Goal: Navigation & Orientation: Find specific page/section

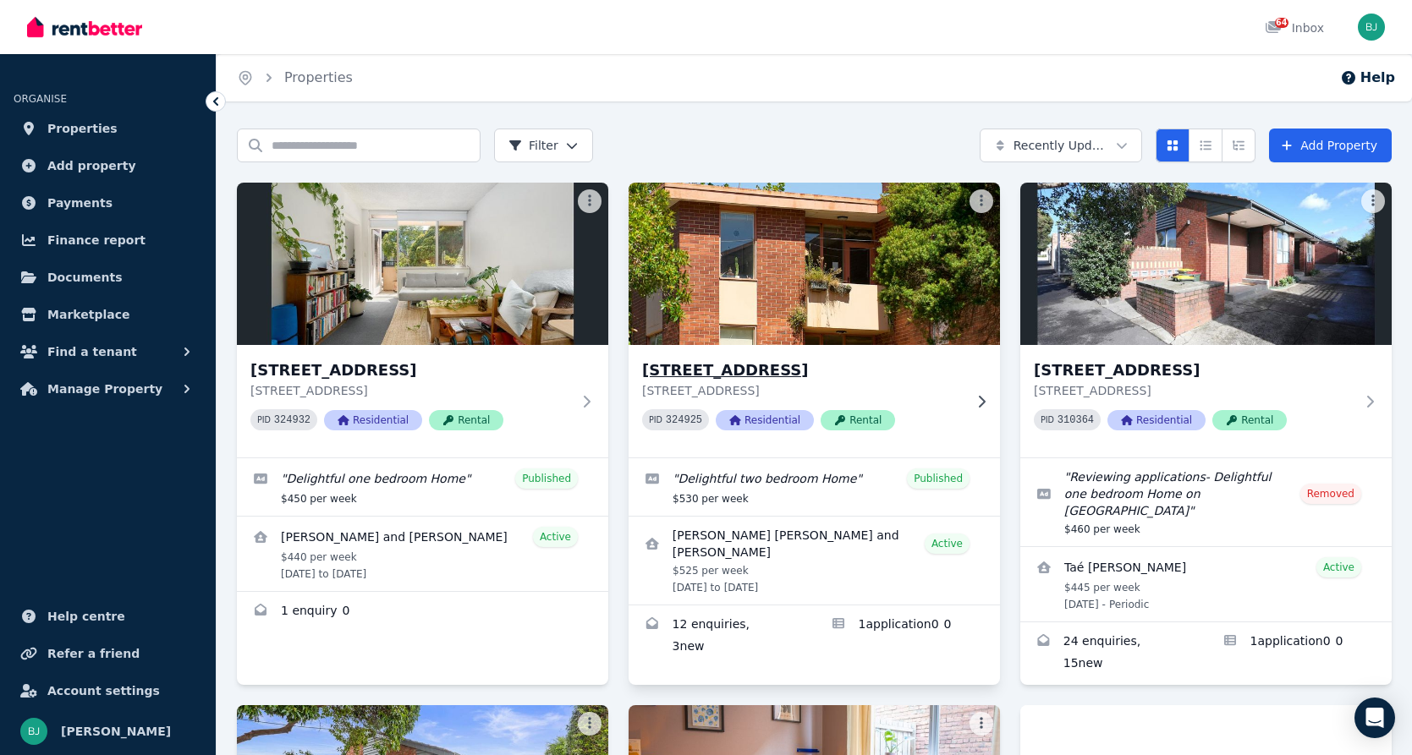
click at [980, 398] on icon at bounding box center [982, 401] width 7 height 12
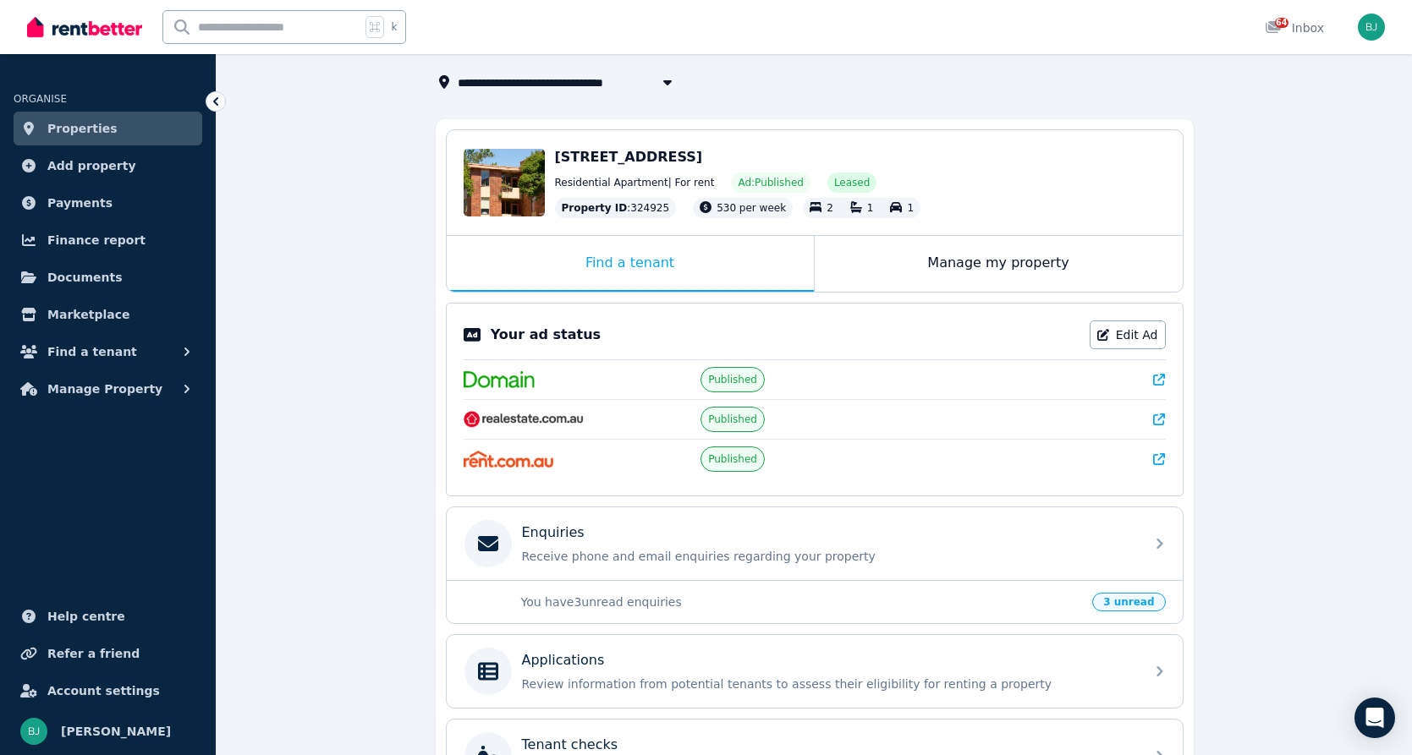
scroll to position [146, 0]
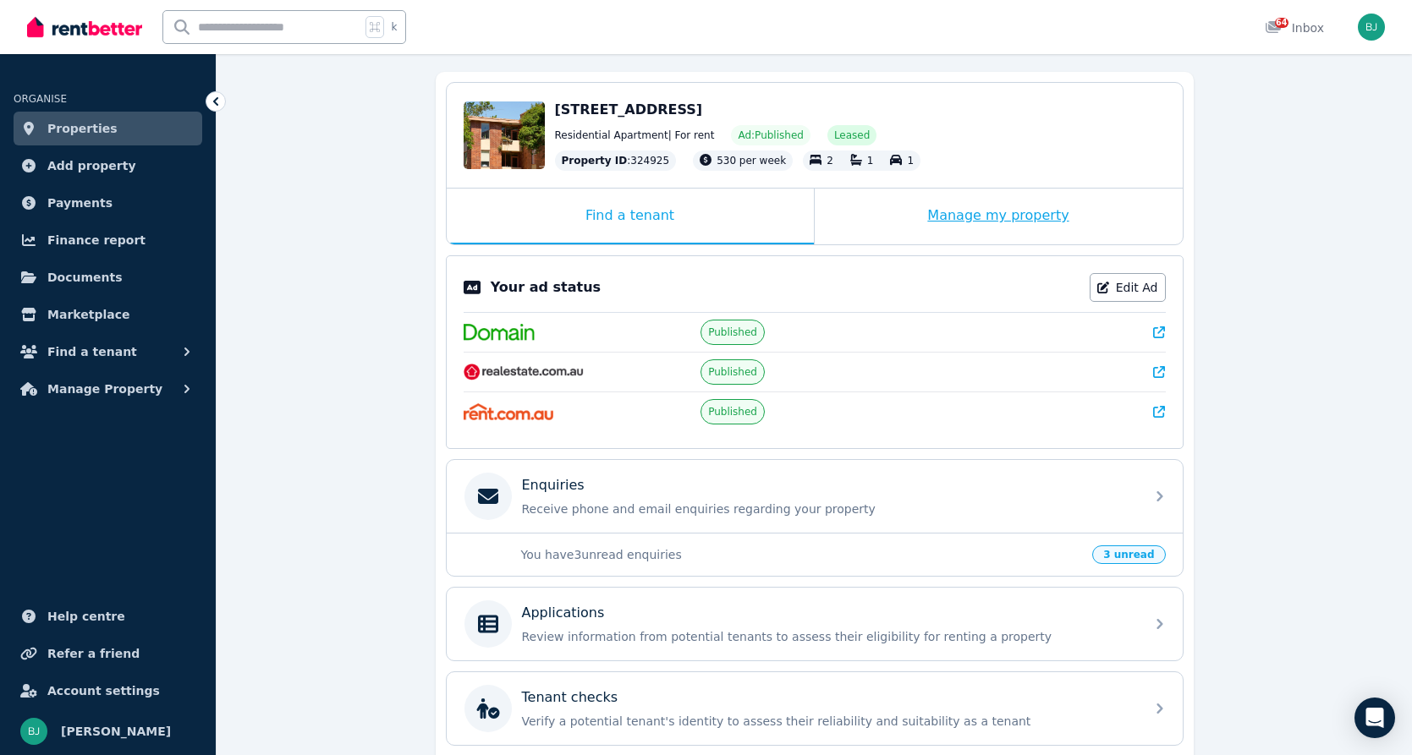
click at [938, 200] on div "Manage my property" at bounding box center [999, 217] width 368 height 56
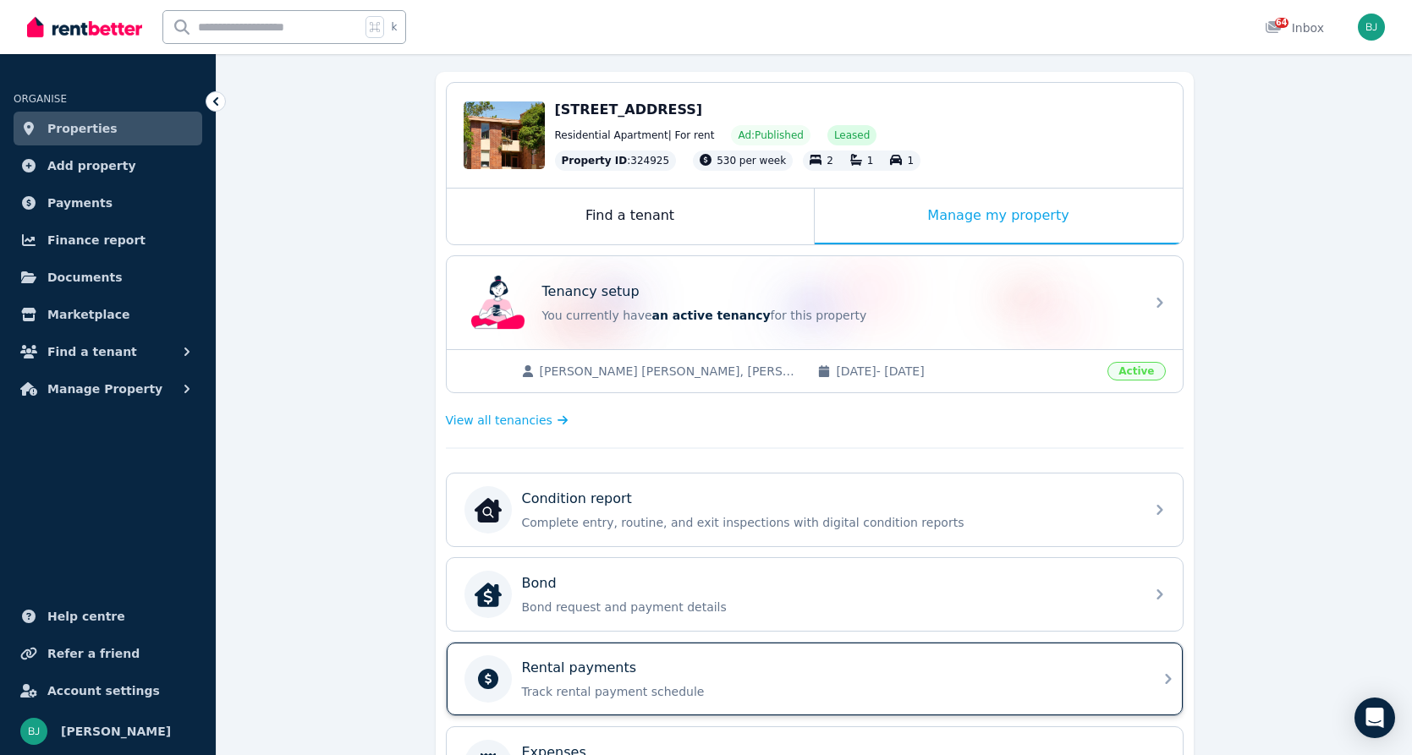
click at [702, 651] on div "Rental payments Track rental payment schedule" at bounding box center [815, 679] width 736 height 73
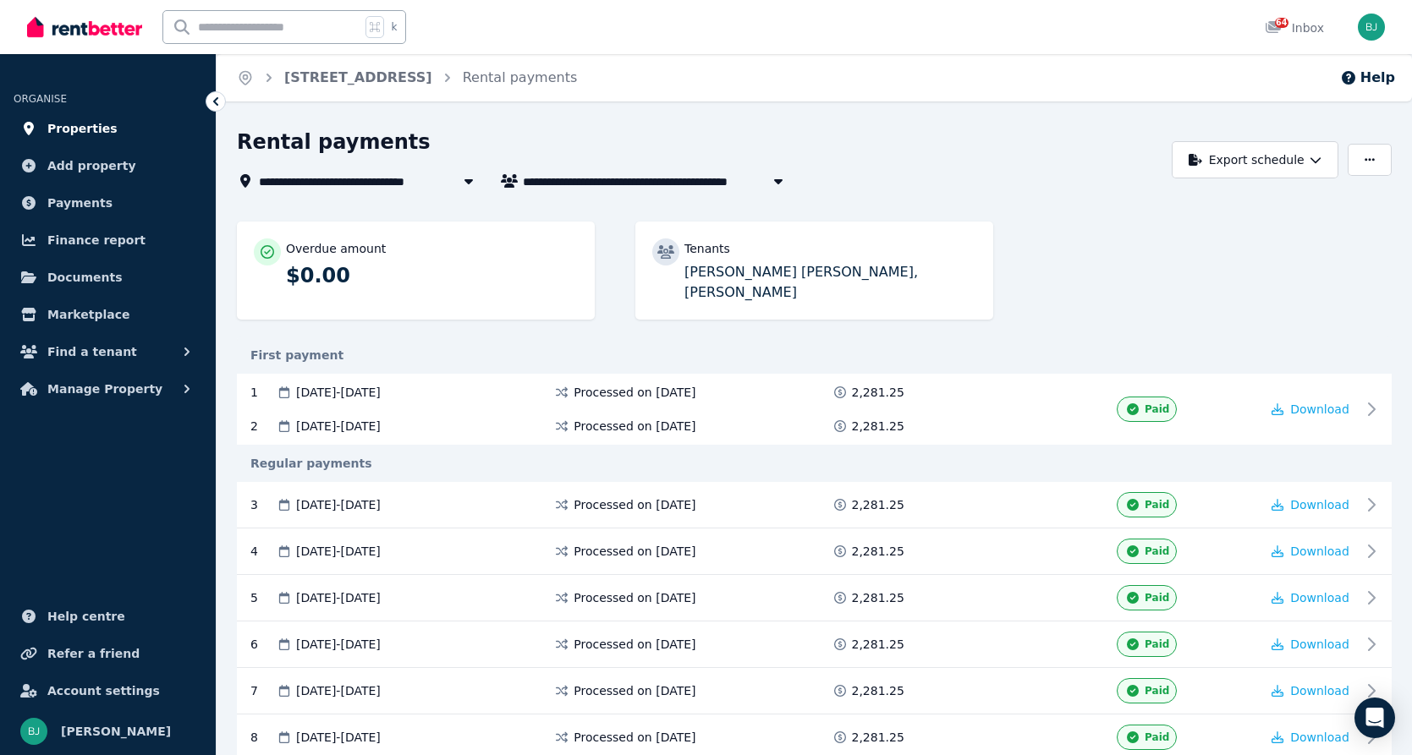
click at [100, 122] on span "Properties" at bounding box center [82, 128] width 70 height 20
